Goal: Task Accomplishment & Management: Manage account settings

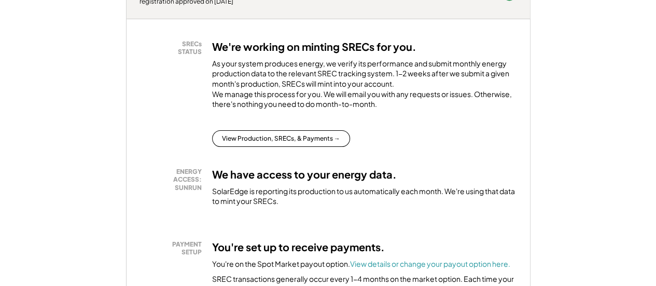
scroll to position [232, 0]
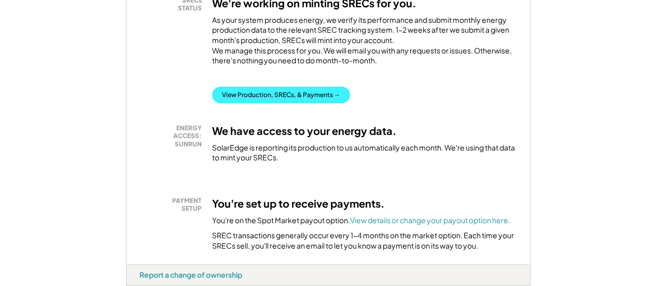
click at [252, 103] on button "View Production, SRECs, & Payments →" at bounding box center [281, 95] width 138 height 17
